Goal: Transaction & Acquisition: Purchase product/service

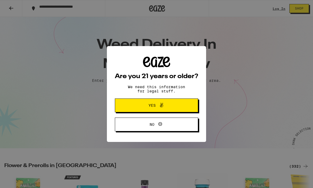
click at [184, 108] on button "Yes" at bounding box center [156, 106] width 83 height 14
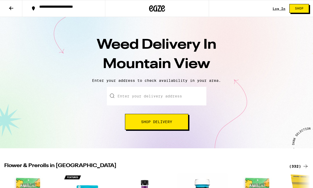
click at [187, 98] on input "Enter your delivery address" at bounding box center [157, 96] width 100 height 19
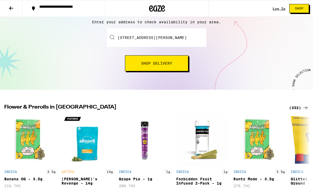
click at [178, 63] on button "Shop Delivery" at bounding box center [156, 63] width 63 height 16
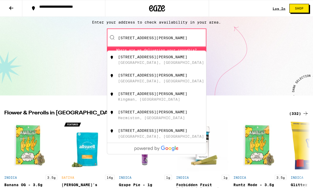
click at [166, 58] on div "[STREET_ADDRESS][PERSON_NAME]" at bounding box center [152, 57] width 69 height 4
type input "[STREET_ADDRESS][PERSON_NAME]"
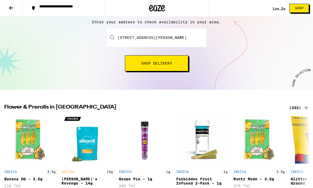
scroll to position [59, 0]
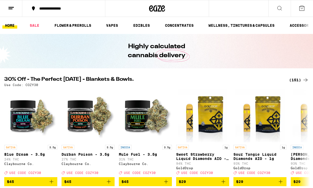
click at [142, 25] on link "EDIBLES" at bounding box center [142, 25] width 22 height 6
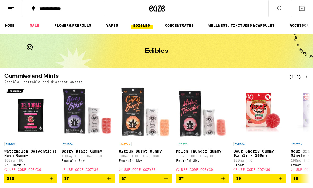
click at [300, 75] on div "(110)" at bounding box center [299, 77] width 20 height 6
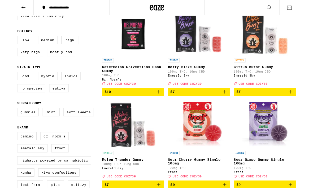
scroll to position [69, 0]
click at [66, 88] on label "Indica" at bounding box center [63, 83] width 21 height 9
click at [6, 80] on input "Indica" at bounding box center [5, 80] width 0 height 0
checkbox input "true"
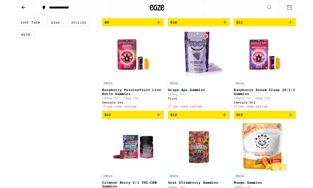
scroll to position [247, 0]
click at [235, 130] on button "$12" at bounding box center [203, 125] width 68 height 9
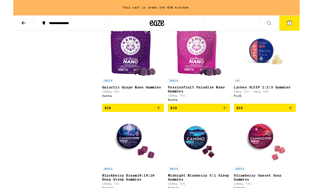
scroll to position [650, 0]
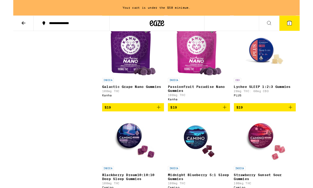
click at [158, 121] on icon "Add to bag" at bounding box center [159, 117] width 6 height 6
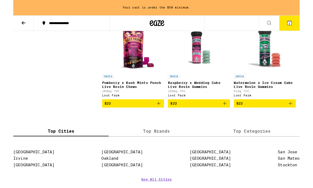
scroll to position [1046, 0]
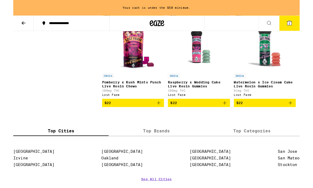
click at [304, 116] on icon "Add to bag" at bounding box center [303, 113] width 6 height 6
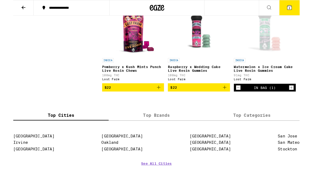
click at [305, 10] on icon at bounding box center [302, 8] width 6 height 6
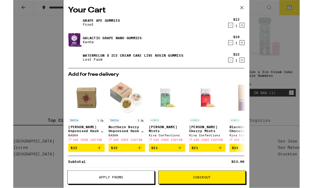
scroll to position [1041, 0]
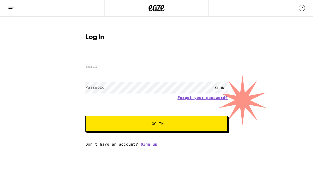
click at [182, 66] on input "Email" at bounding box center [156, 67] width 142 height 12
type input "[EMAIL_ADDRESS][DOMAIN_NAME]"
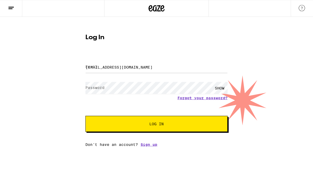
click at [157, 125] on button "Log In" at bounding box center [156, 124] width 142 height 16
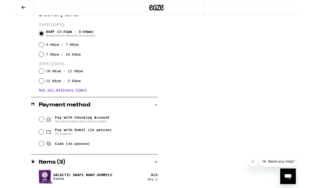
scroll to position [141, 0]
click at [31, 158] on input "Cash (in person)" at bounding box center [30, 156] width 5 height 5
radio input "true"
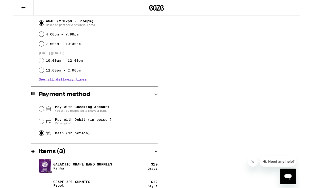
scroll to position [179, 0]
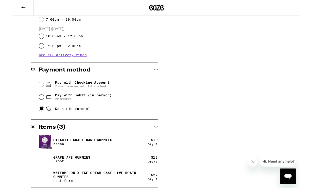
click at [36, 172] on img at bounding box center [35, 174] width 15 height 15
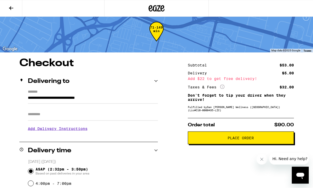
scroll to position [0, 0]
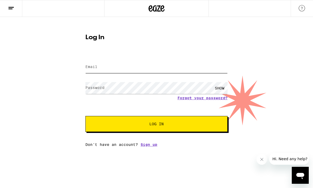
click at [189, 62] on input "Email" at bounding box center [156, 67] width 142 height 12
type input "[EMAIL_ADDRESS][DOMAIN_NAME]"
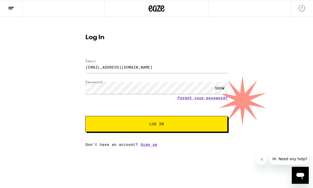
click at [204, 124] on span "Log In" at bounding box center [156, 124] width 99 height 4
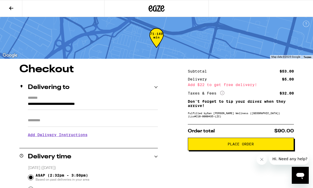
click at [160, 9] on icon at bounding box center [157, 9] width 16 height 10
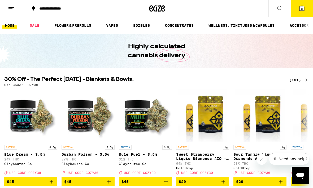
click at [303, 9] on icon at bounding box center [302, 8] width 5 height 5
click at [303, 10] on icon at bounding box center [302, 8] width 5 height 5
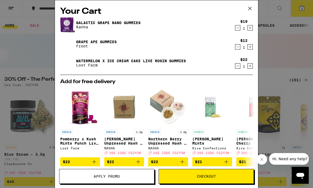
click at [238, 47] on icon "Decrement" at bounding box center [237, 47] width 5 height 6
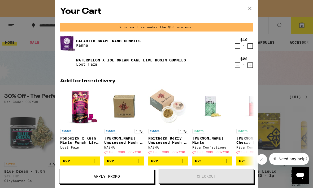
click at [240, 47] on icon "Decrement" at bounding box center [237, 46] width 5 height 6
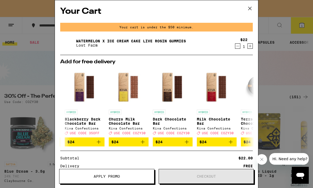
click at [286, 85] on div "Your Cart Your cart is under the $50 minimum. Watermelon x Ice Cream Cake Live …" at bounding box center [156, 94] width 313 height 188
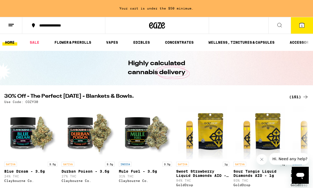
click at [145, 40] on link "EDIBLES" at bounding box center [142, 42] width 22 height 6
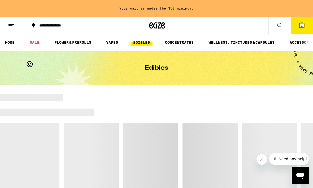
click at [146, 40] on link "EDIBLES" at bounding box center [142, 42] width 22 height 6
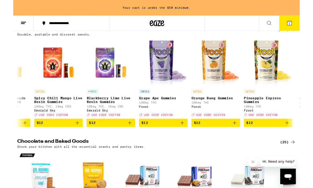
scroll to position [0, 1013]
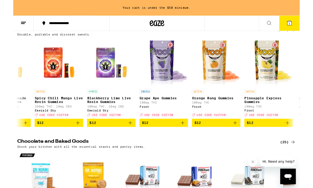
click at [186, 138] on icon "Add to bag" at bounding box center [185, 134] width 6 height 6
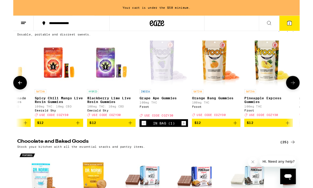
click at [187, 138] on icon "Increment" at bounding box center [186, 135] width 5 height 6
click at [299, 26] on icon at bounding box center [302, 25] width 6 height 6
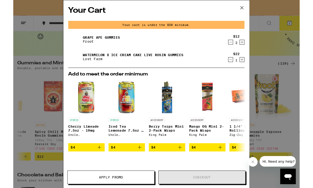
click at [253, 48] on icon "Increment" at bounding box center [250, 46] width 5 height 6
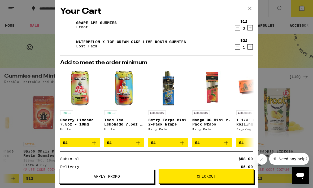
click at [237, 28] on icon "Decrement" at bounding box center [237, 28] width 3 height 0
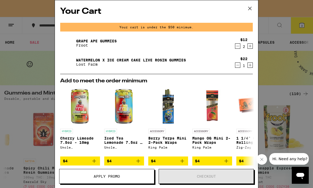
click at [238, 46] on icon "Decrement" at bounding box center [237, 46] width 3 height 0
click at [237, 47] on icon "Decrement" at bounding box center [237, 46] width 5 height 6
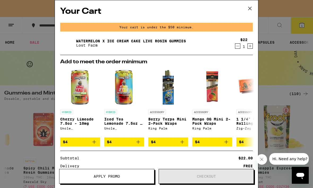
click at [255, 4] on button at bounding box center [250, 8] width 16 height 17
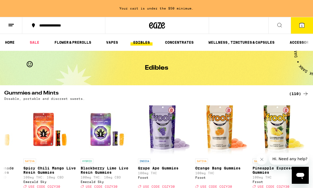
click at [298, 93] on div "(110)" at bounding box center [299, 94] width 20 height 6
click at [300, 96] on div "(110)" at bounding box center [299, 94] width 20 height 6
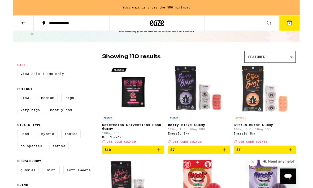
scroll to position [23, 0]
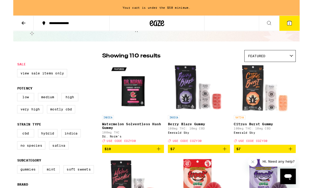
click at [66, 150] on label "Indica" at bounding box center [63, 145] width 21 height 9
click at [6, 143] on input "Indica" at bounding box center [5, 142] width 0 height 0
checkbox input "true"
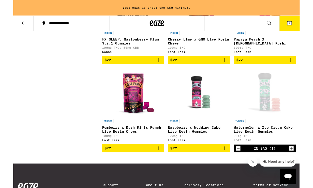
scroll to position [996, 0]
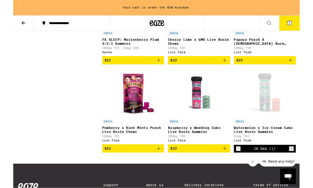
click at [305, 69] on icon "Add to bag" at bounding box center [303, 66] width 6 height 6
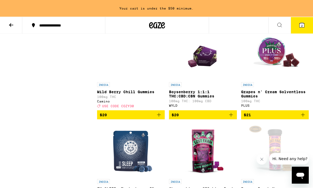
scroll to position [846, 0]
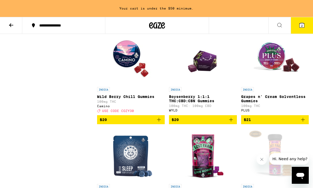
click at [303, 30] on button "2" at bounding box center [302, 25] width 22 height 16
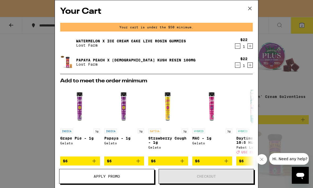
click at [250, 9] on icon at bounding box center [250, 9] width 8 height 8
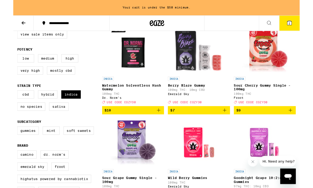
scroll to position [67, 0]
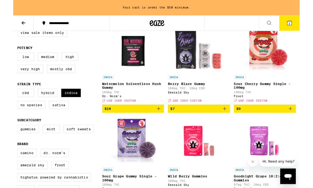
click at [232, 121] on icon "Add to bag" at bounding box center [231, 119] width 6 height 6
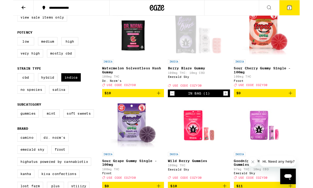
click at [299, 11] on icon at bounding box center [302, 8] width 6 height 6
